Goal: Transaction & Acquisition: Purchase product/service

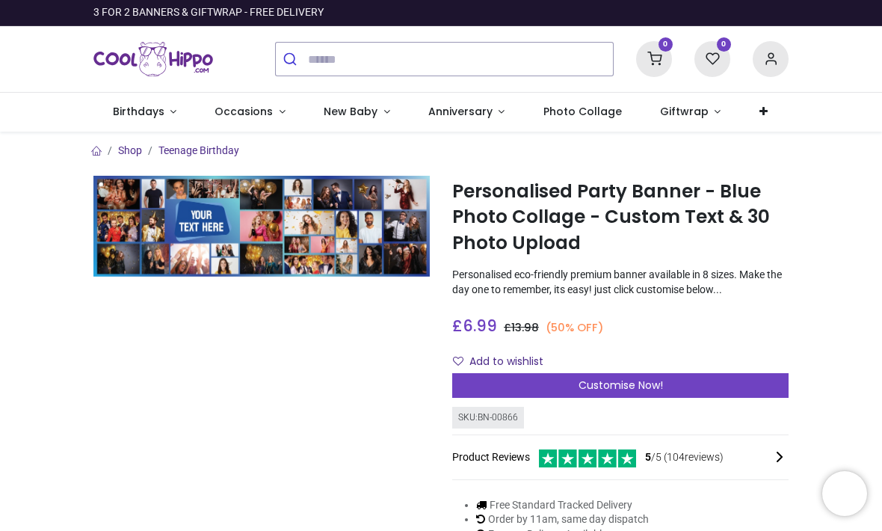
click at [253, 120] on link "Occasions" at bounding box center [250, 112] width 109 height 39
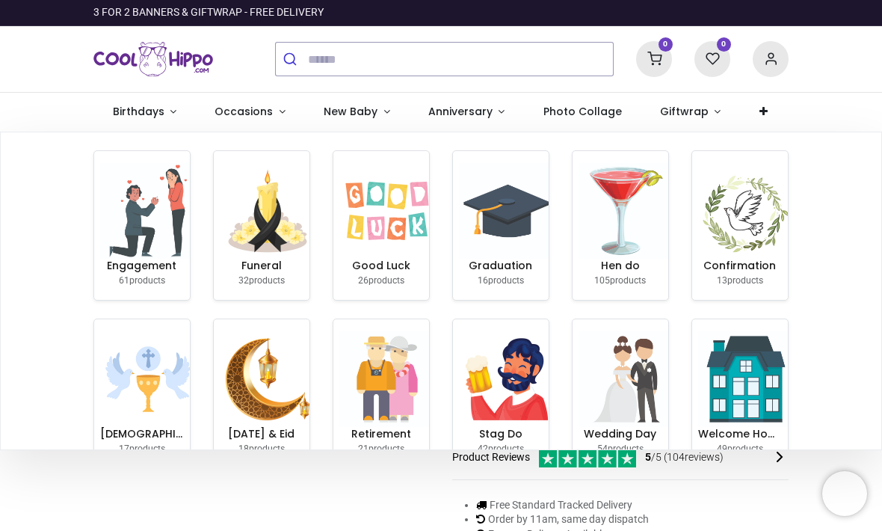
click at [271, 240] on img at bounding box center [268, 211] width 96 height 96
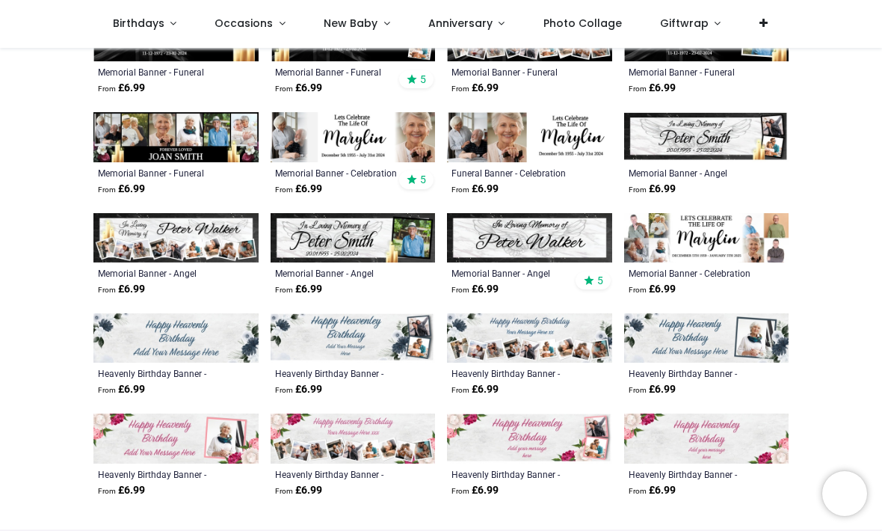
scroll to position [570, 0]
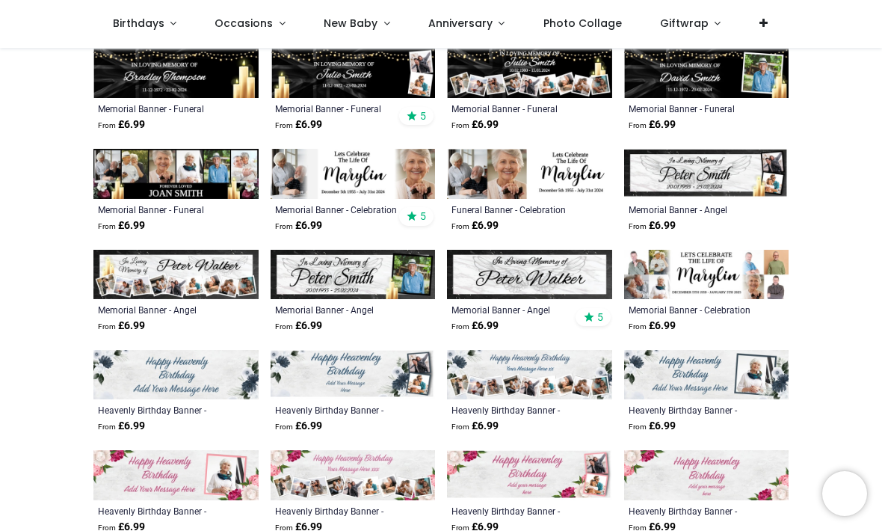
click at [369, 274] on img at bounding box center [353, 274] width 165 height 49
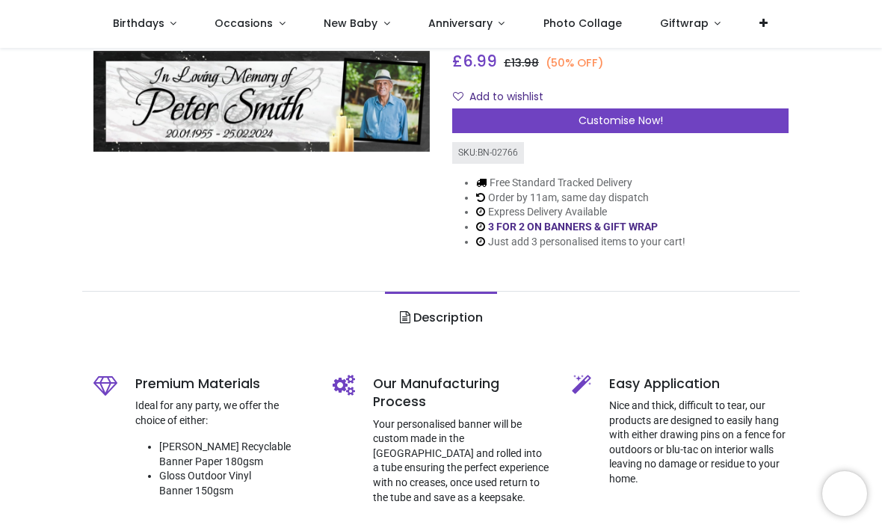
scroll to position [178, 0]
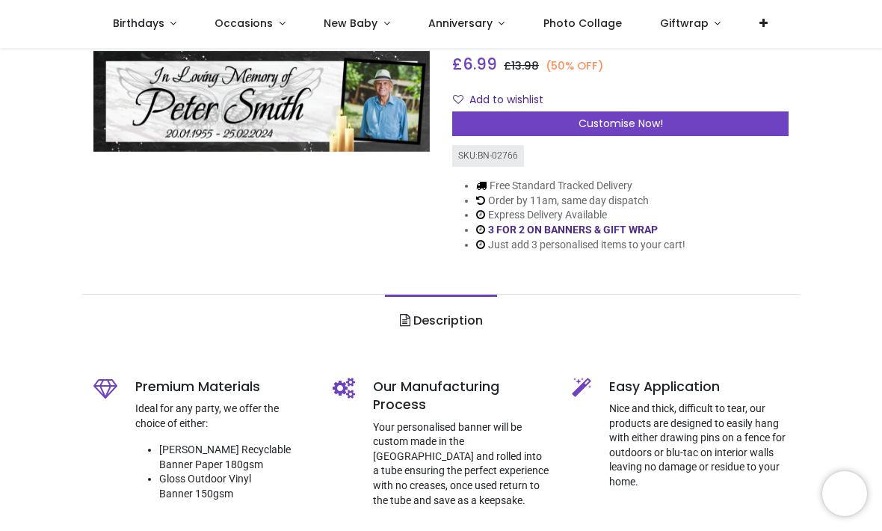
click at [636, 126] on span "Customise Now!" at bounding box center [621, 123] width 84 height 15
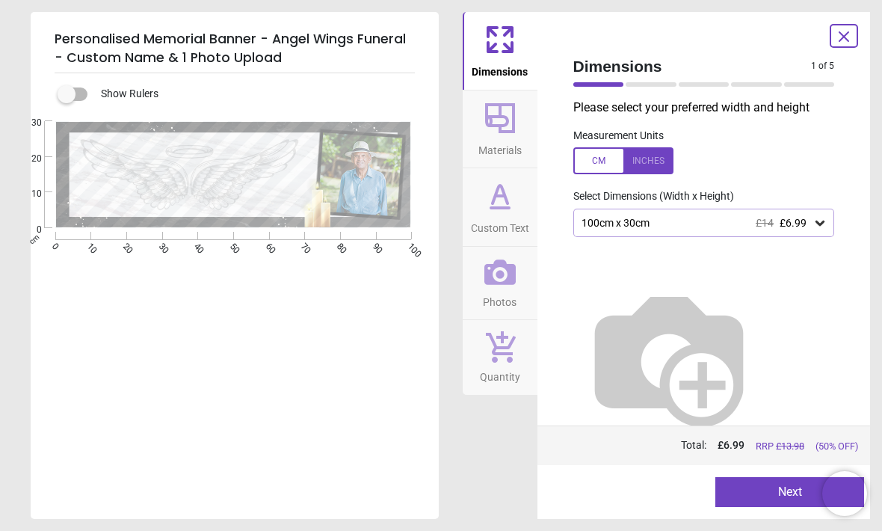
click at [505, 274] on icon at bounding box center [499, 271] width 31 height 31
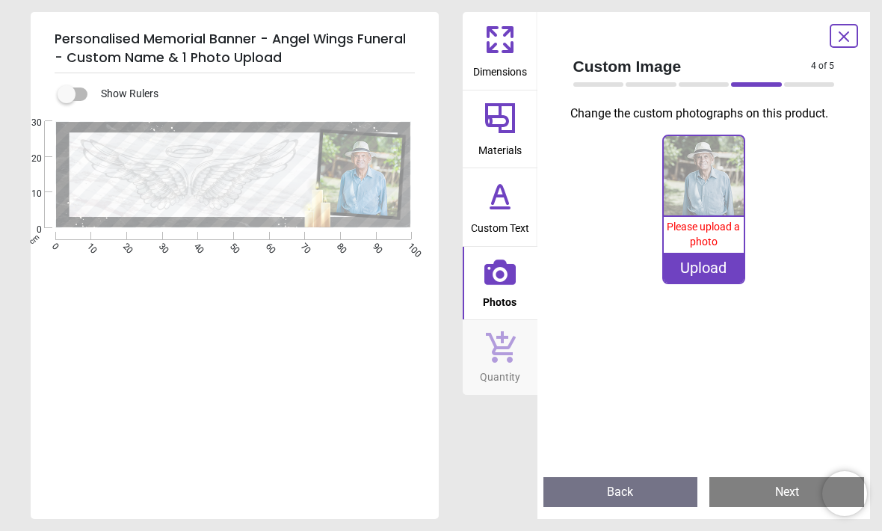
click at [712, 203] on img at bounding box center [704, 176] width 80 height 80
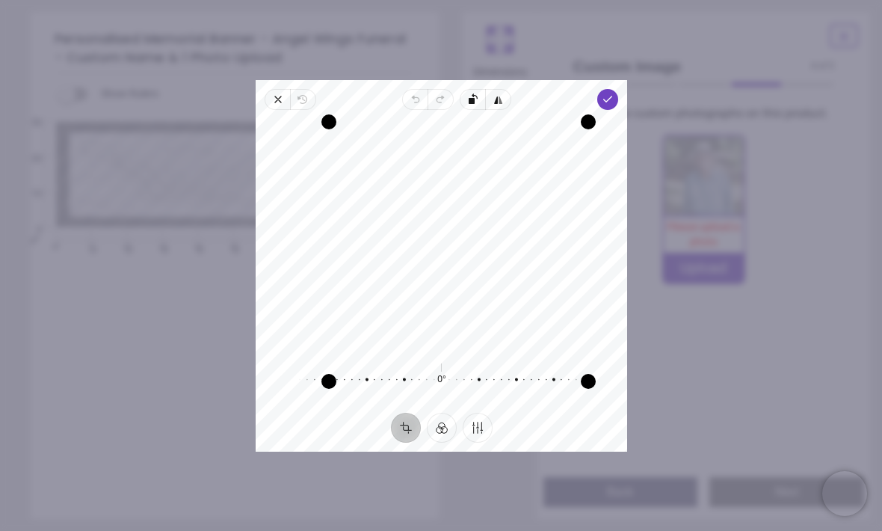
click at [614, 93] on icon "button" at bounding box center [608, 99] width 12 height 12
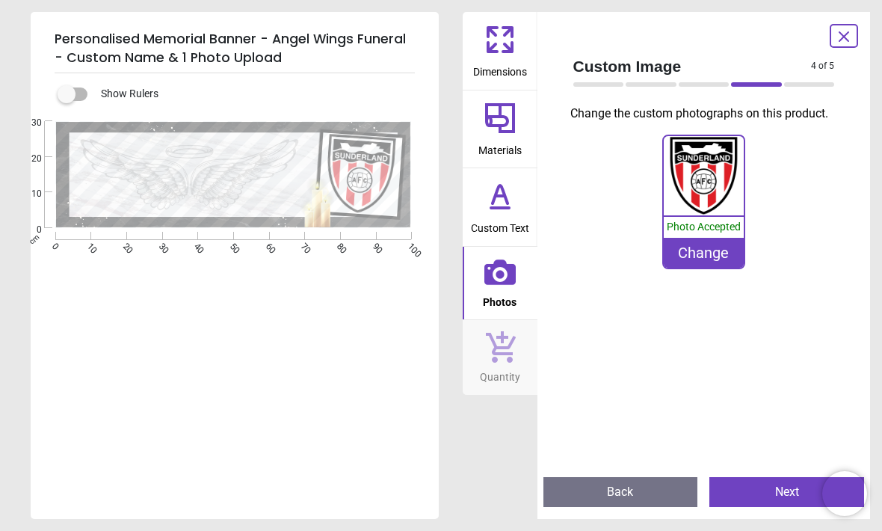
click at [232, 173] on div ".cls-1 { filter: url(#drop-shadow-1); stroke-width: 0px; } Created with Snap nu…" at bounding box center [233, 174] width 405 height 107
click at [503, 133] on icon at bounding box center [500, 118] width 36 height 36
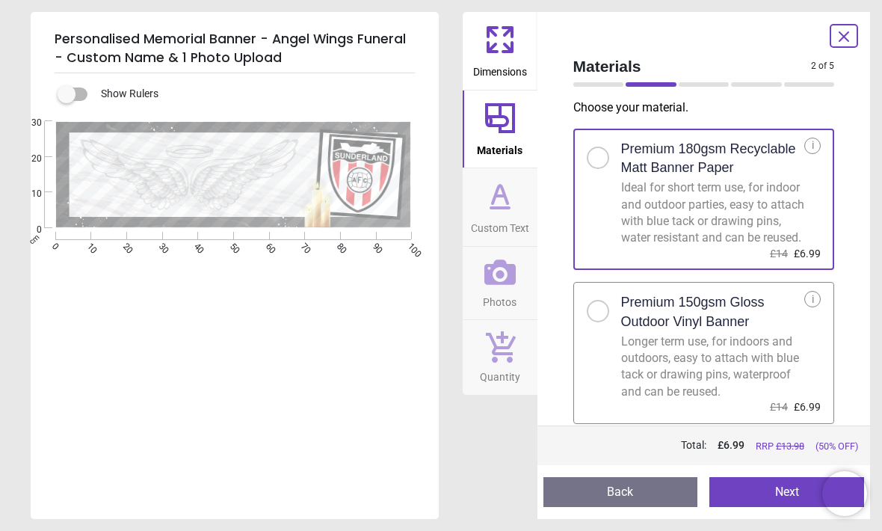
scroll to position [0, 0]
click at [860, 318] on div "Materials 2 of 5 2 of 6 Choose your material . Premium 180gsm Recyclable Matt B…" at bounding box center [703, 265] width 333 height 507
